Goal: Task Accomplishment & Management: Manage account settings

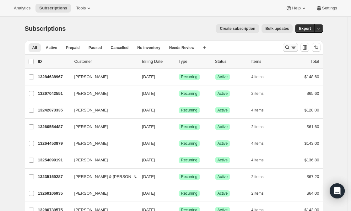
click at [289, 45] on icon "Search and filter results" at bounding box center [287, 47] width 6 height 6
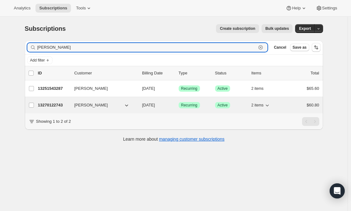
type input "[PERSON_NAME]"
click at [83, 102] on span "[PERSON_NAME]" at bounding box center [91, 105] width 34 height 6
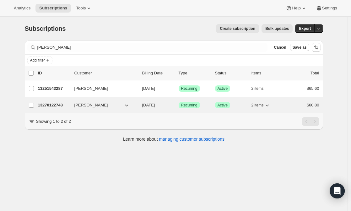
click at [60, 104] on p "13270122743" at bounding box center [53, 105] width 31 height 6
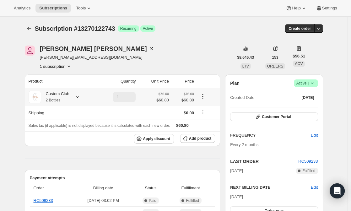
click at [76, 96] on icon at bounding box center [77, 97] width 6 height 6
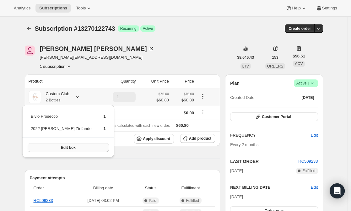
click at [56, 144] on button "Edit box" at bounding box center [68, 147] width 81 height 9
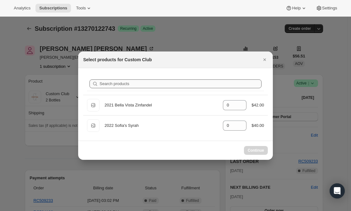
click at [161, 102] on div "2021 Bella Vista Zinfandel" at bounding box center [161, 105] width 113 height 6
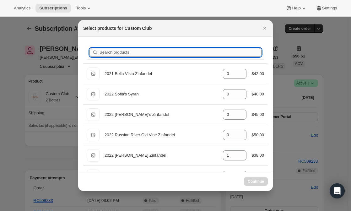
click at [130, 53] on input "Search products" at bounding box center [181, 52] width 162 height 9
type input "r"
type input "0"
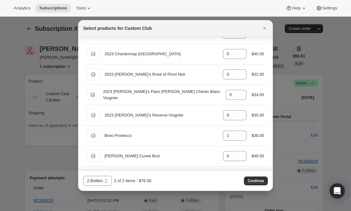
scroll to position [571, 0]
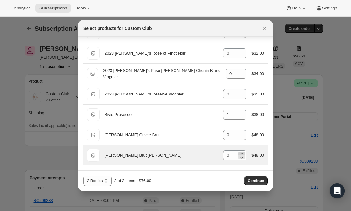
type input "r"
click at [239, 153] on icon ":ree:" at bounding box center [242, 153] width 6 height 6
type input "1"
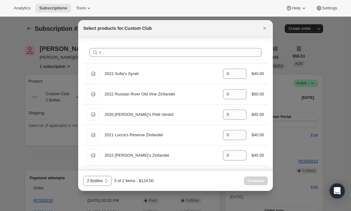
scroll to position [0, 0]
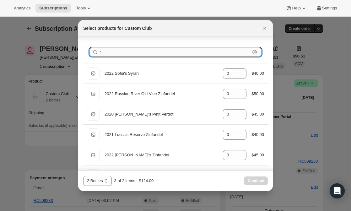
click at [115, 52] on input "r" at bounding box center [175, 52] width 151 height 9
type input "1"
type input "0"
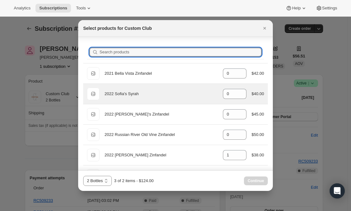
scroll to position [26, 0]
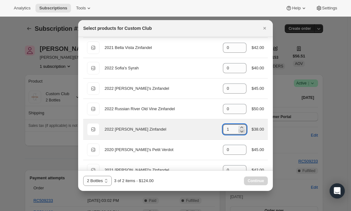
click at [239, 131] on icon ":ree:" at bounding box center [242, 131] width 6 height 6
type input "0"
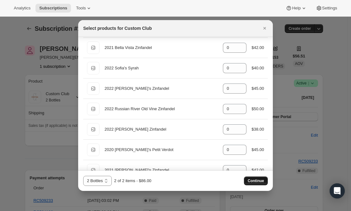
click at [261, 182] on span "Continue" at bounding box center [256, 180] width 16 height 5
